Goal: Information Seeking & Learning: Check status

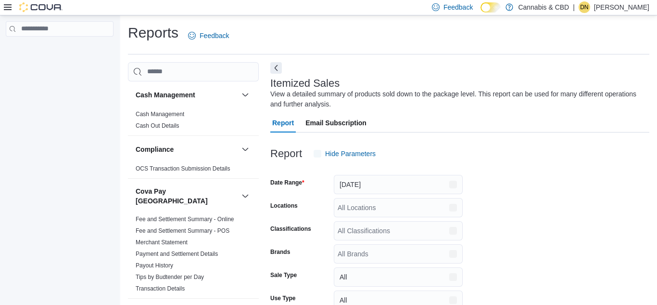
scroll to position [32, 0]
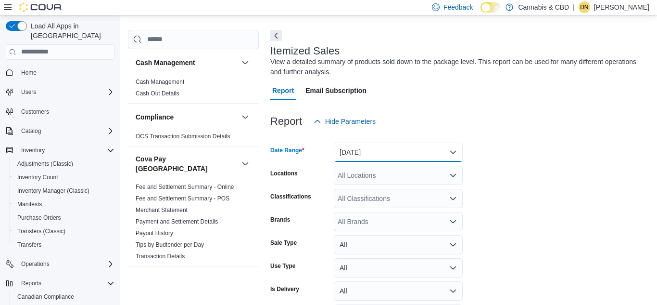
click at [450, 152] on button "Yesterday" at bounding box center [398, 151] width 129 height 19
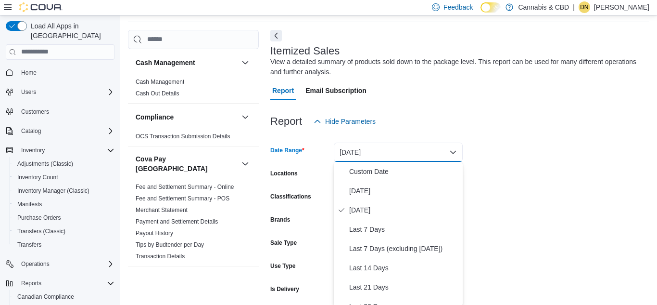
scroll to position [33, 0]
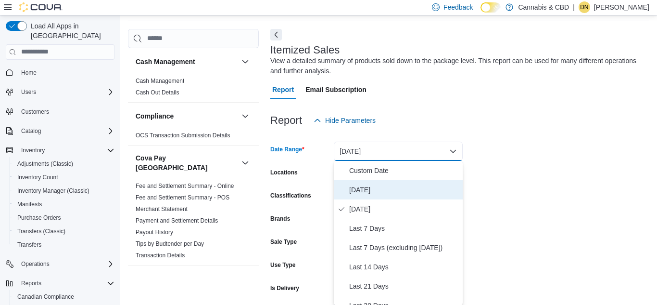
click at [357, 189] on span "Today" at bounding box center [404, 190] width 110 height 12
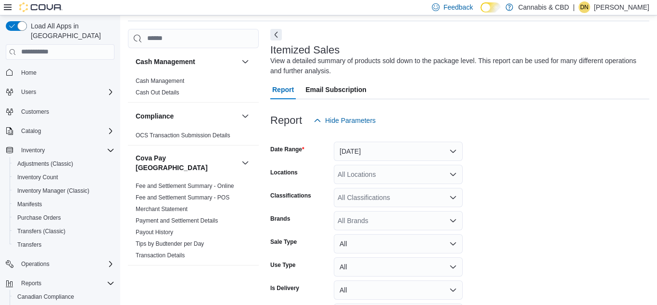
click at [515, 153] on form "Date Range Today Locations All Locations Classifications All Classifications Br…" at bounding box center [459, 239] width 379 height 219
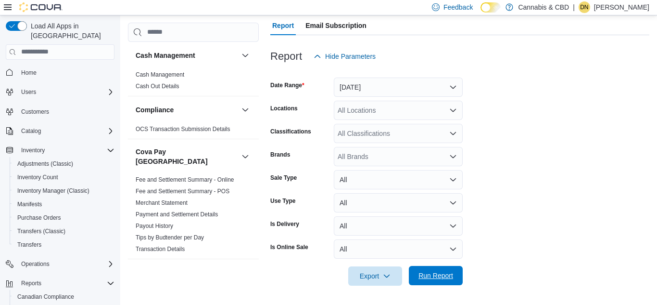
click at [441, 279] on span "Run Report" at bounding box center [436, 275] width 35 height 10
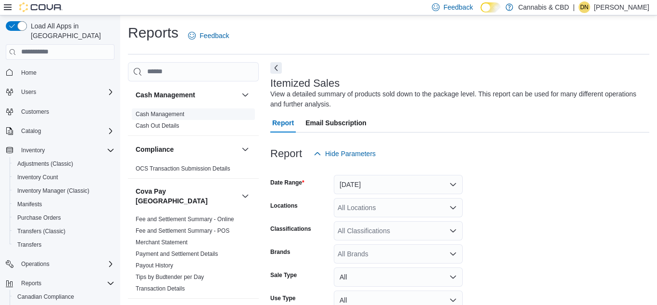
click at [159, 115] on link "Cash Management" at bounding box center [160, 114] width 49 height 7
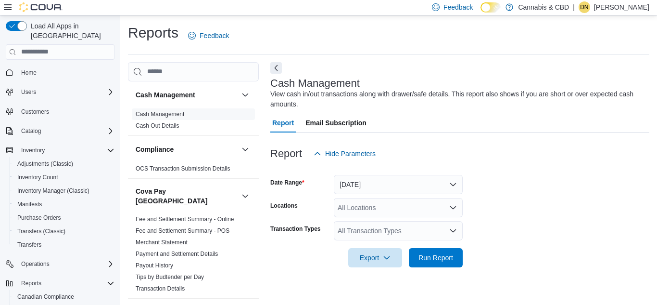
scroll to position [13, 0]
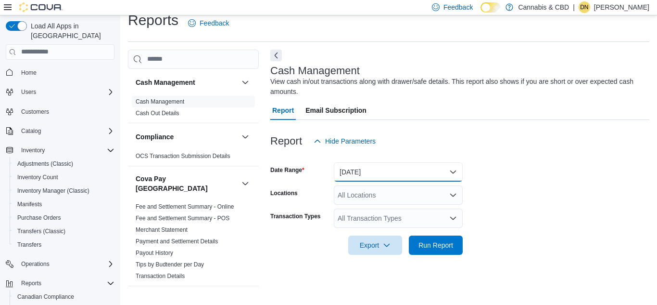
click at [451, 176] on button "Today" at bounding box center [398, 171] width 129 height 19
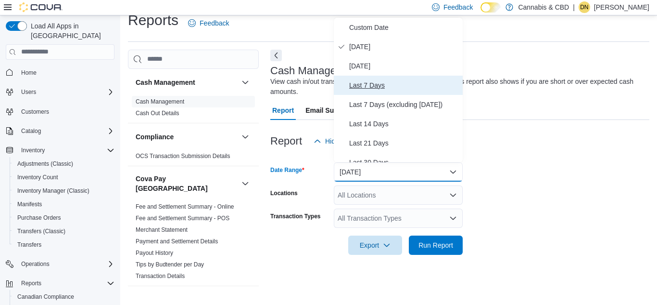
click at [368, 88] on span "Last 7 Days" at bounding box center [404, 85] width 110 height 12
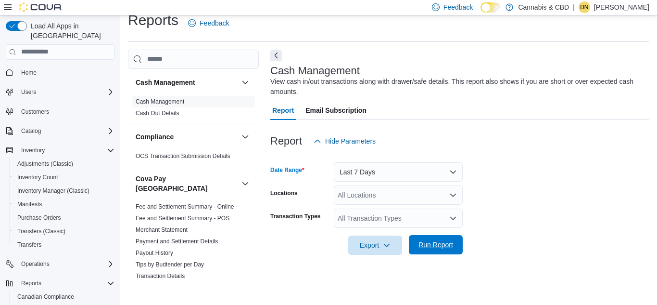
click at [431, 247] on span "Run Report" at bounding box center [436, 245] width 35 height 10
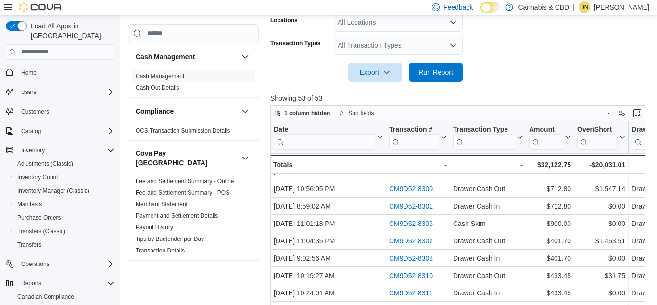
scroll to position [420, 0]
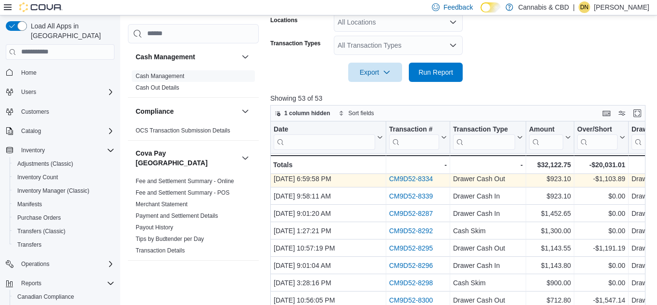
click at [417, 180] on link "CM9D52-8334" at bounding box center [411, 179] width 44 height 8
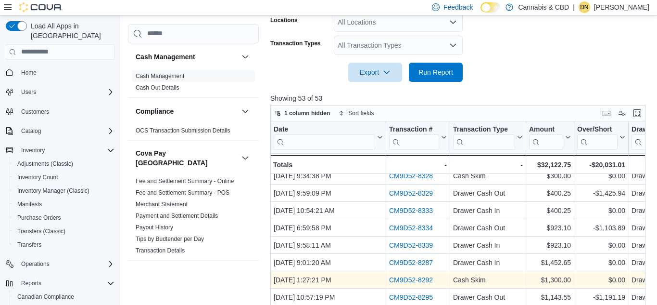
scroll to position [345, 0]
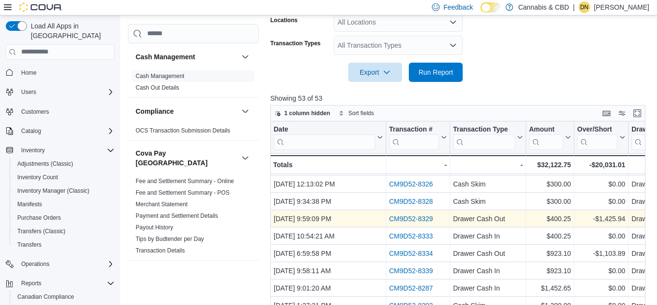
click at [405, 220] on link "CM9D52-8329" at bounding box center [411, 219] width 44 height 8
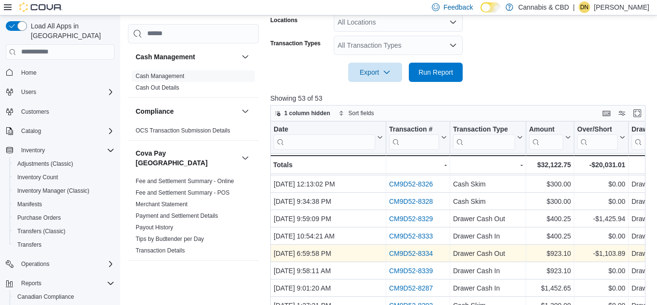
scroll to position [273, 0]
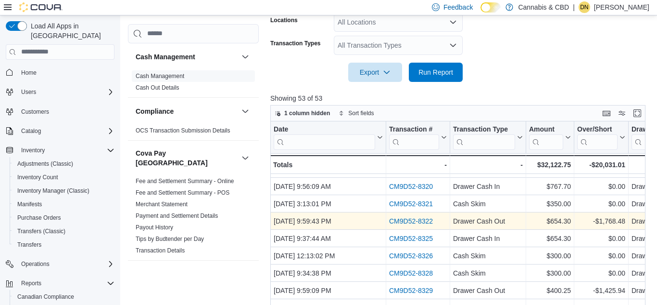
click at [417, 220] on link "CM9D52-8322" at bounding box center [411, 221] width 44 height 8
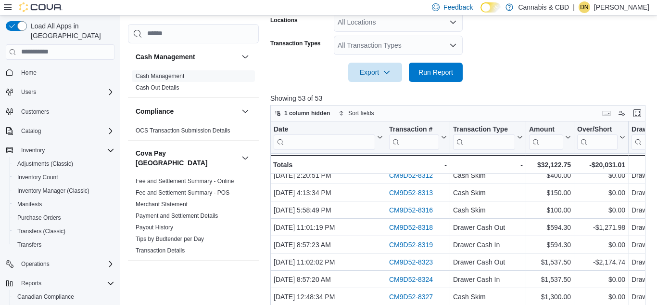
scroll to position [691, 0]
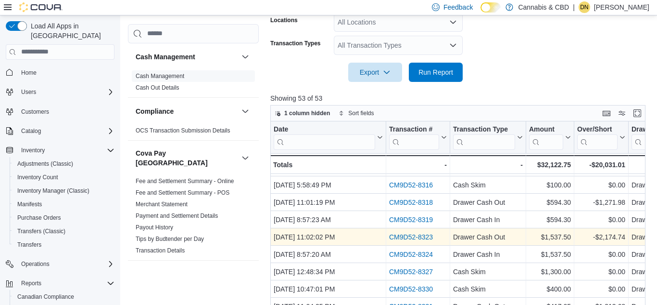
click at [403, 236] on link "CM9D52-8323" at bounding box center [411, 237] width 44 height 8
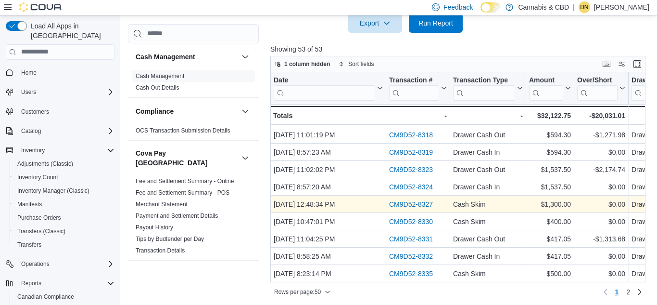
scroll to position [237, 0]
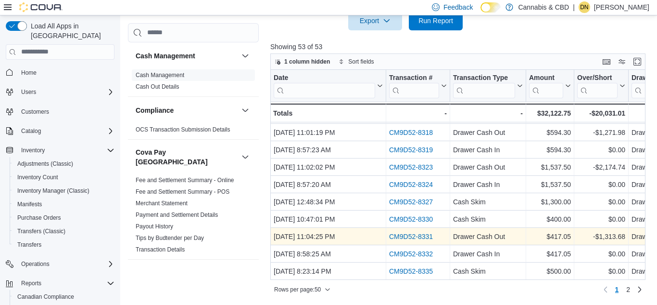
click at [411, 238] on link "CM9D52-8331" at bounding box center [411, 236] width 44 height 8
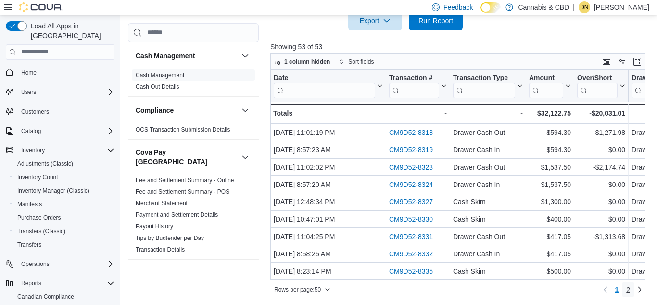
click at [628, 288] on span "2" at bounding box center [629, 289] width 4 height 10
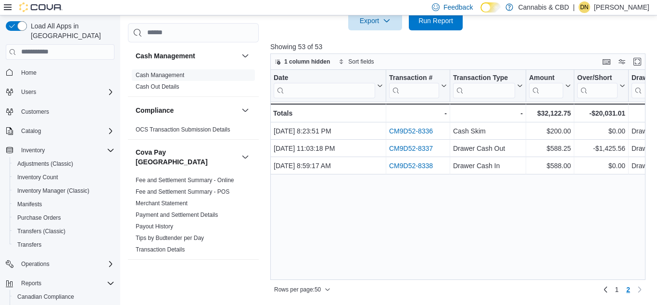
scroll to position [0, 0]
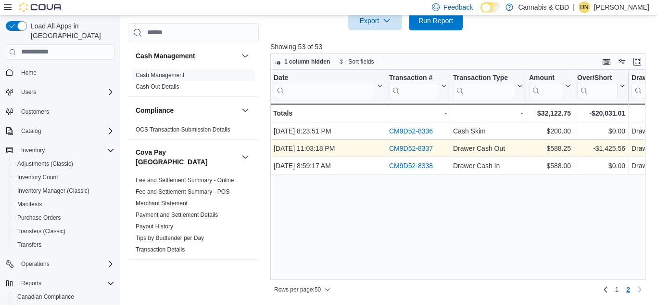
click at [410, 149] on link "CM9D52-8337" at bounding box center [411, 148] width 44 height 8
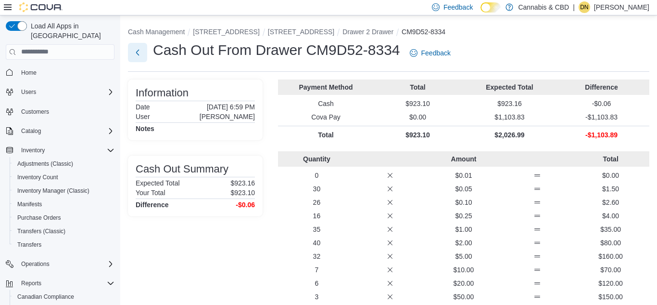
click at [138, 52] on button "Next" at bounding box center [137, 52] width 19 height 19
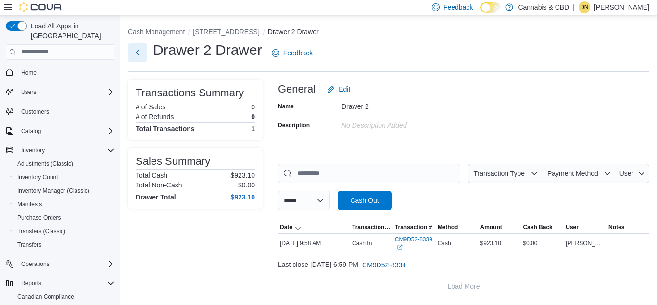
click at [137, 53] on button "Next" at bounding box center [137, 52] width 19 height 19
